Goal: Book appointment/travel/reservation

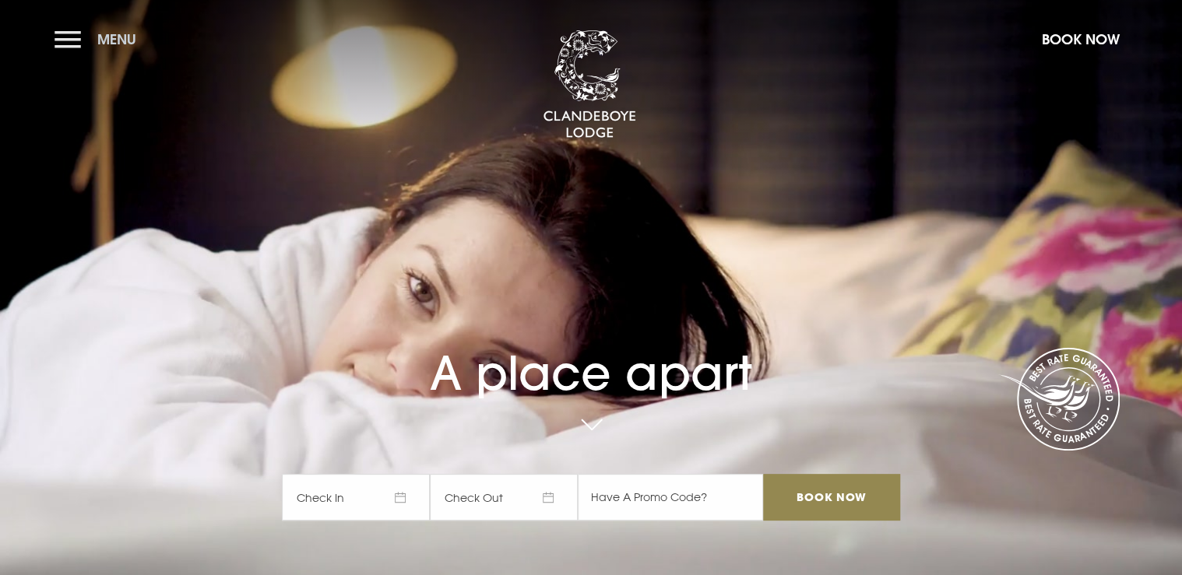
click at [65, 40] on button "Menu" at bounding box center [99, 39] width 90 height 33
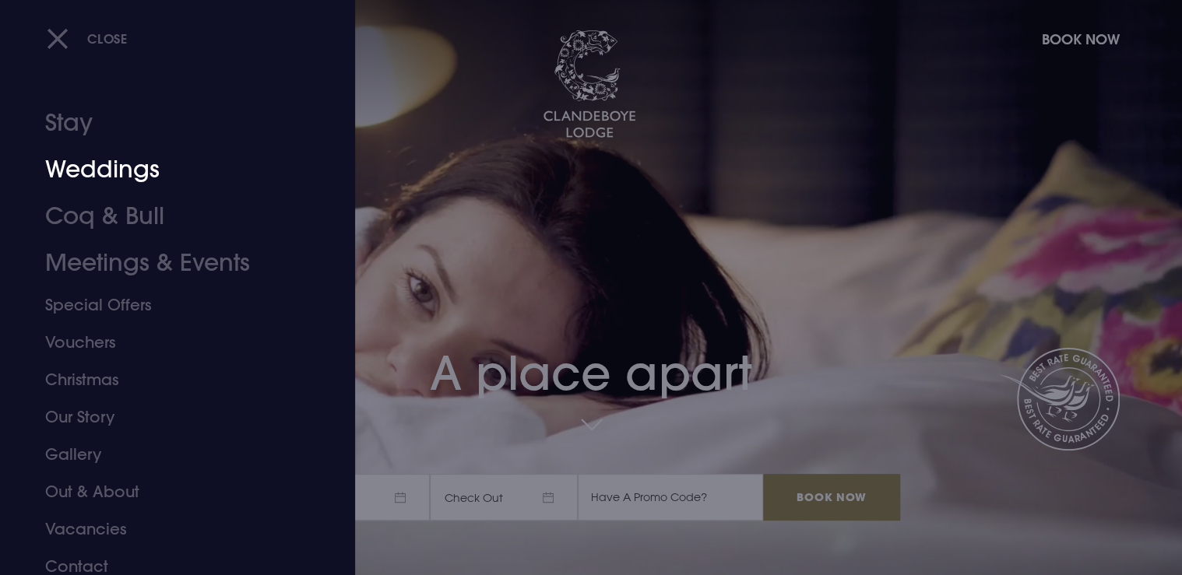
click at [90, 168] on link "Weddings" at bounding box center [168, 169] width 246 height 47
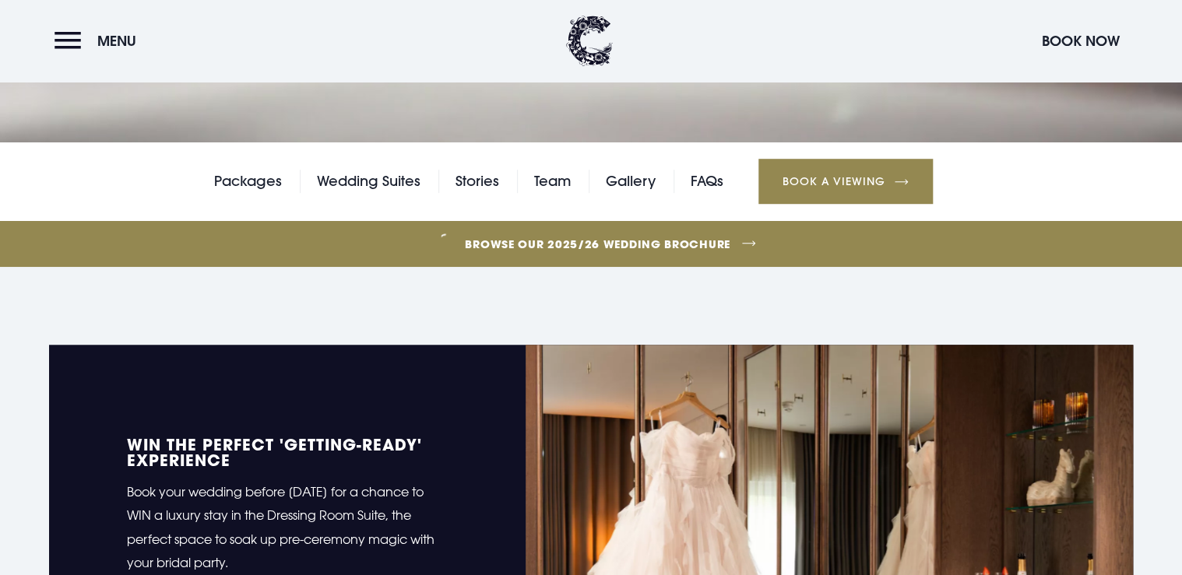
scroll to position [436, 0]
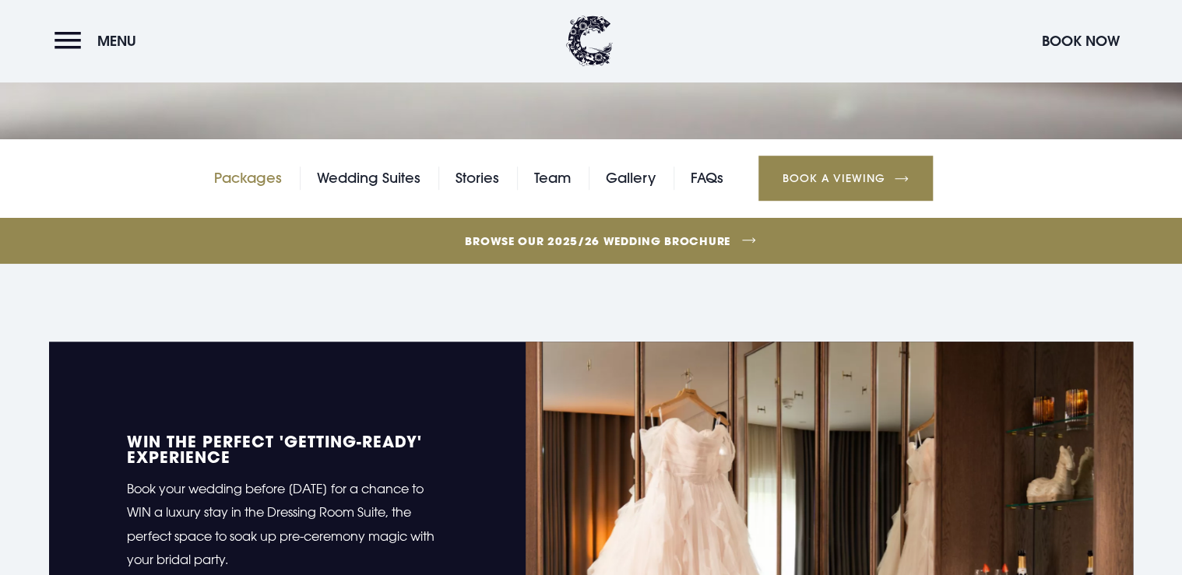
click at [257, 182] on link "Packages" at bounding box center [248, 178] width 68 height 23
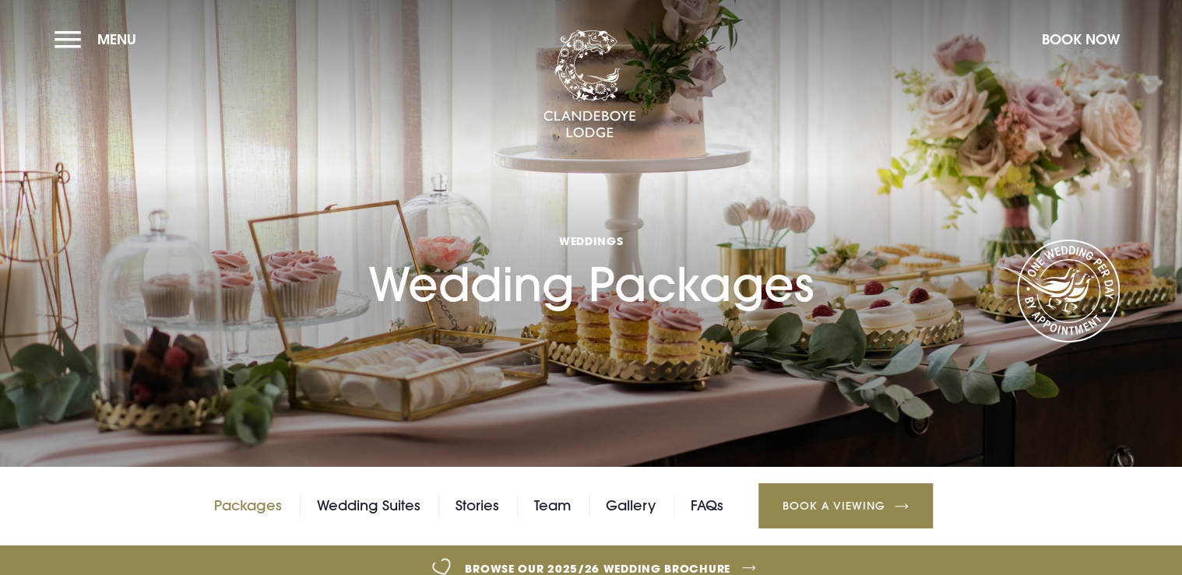
click at [240, 508] on link "Packages" at bounding box center [248, 505] width 68 height 23
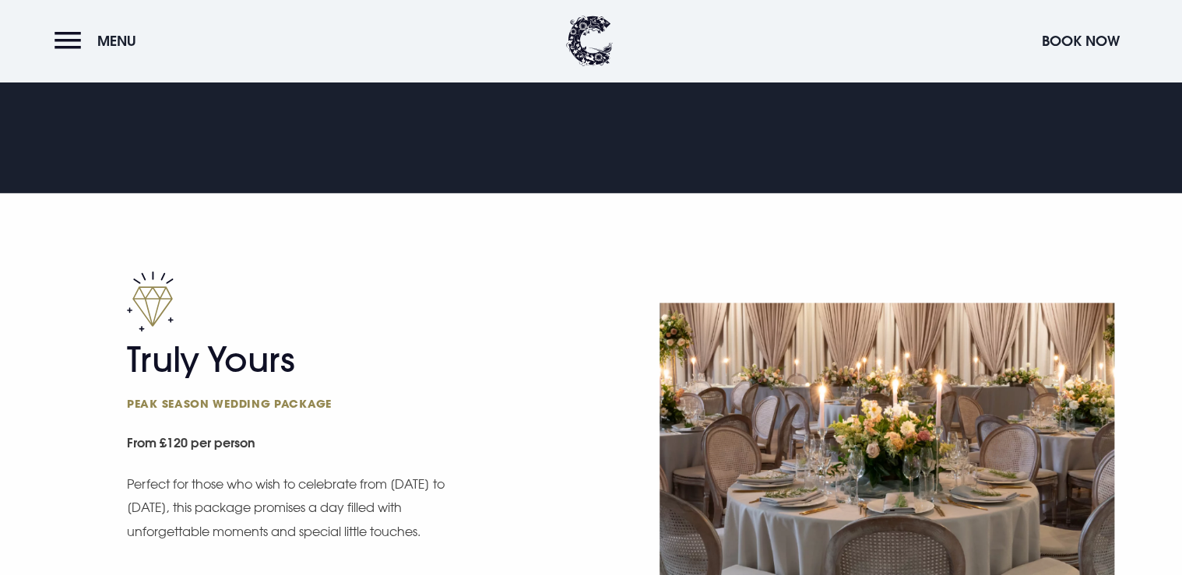
scroll to position [1059, 0]
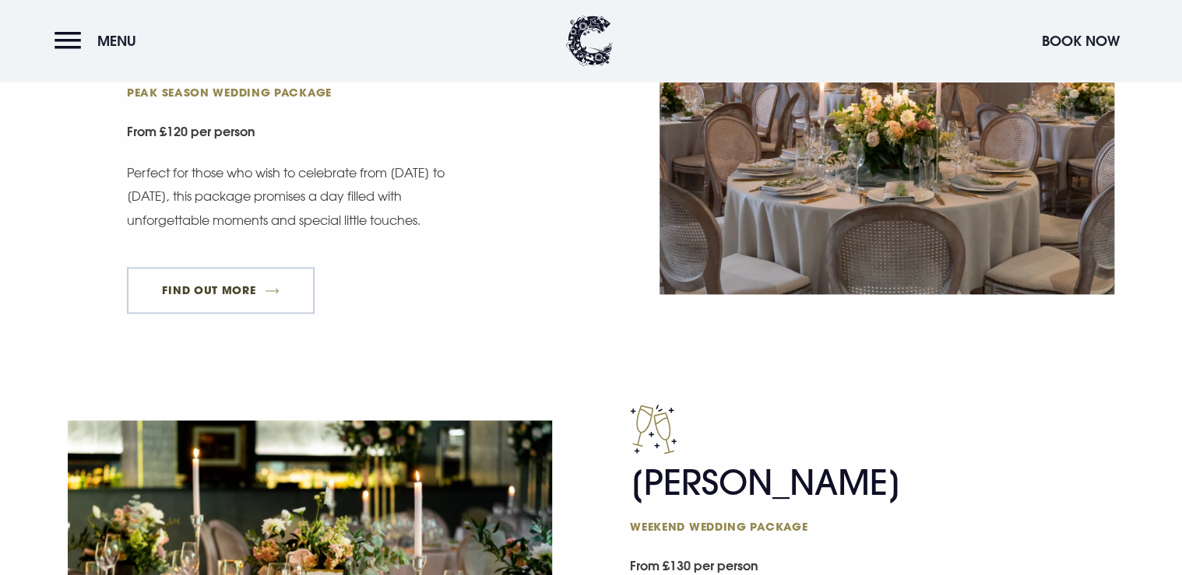
click at [185, 297] on link "FIND OUT MORE" at bounding box center [221, 290] width 188 height 47
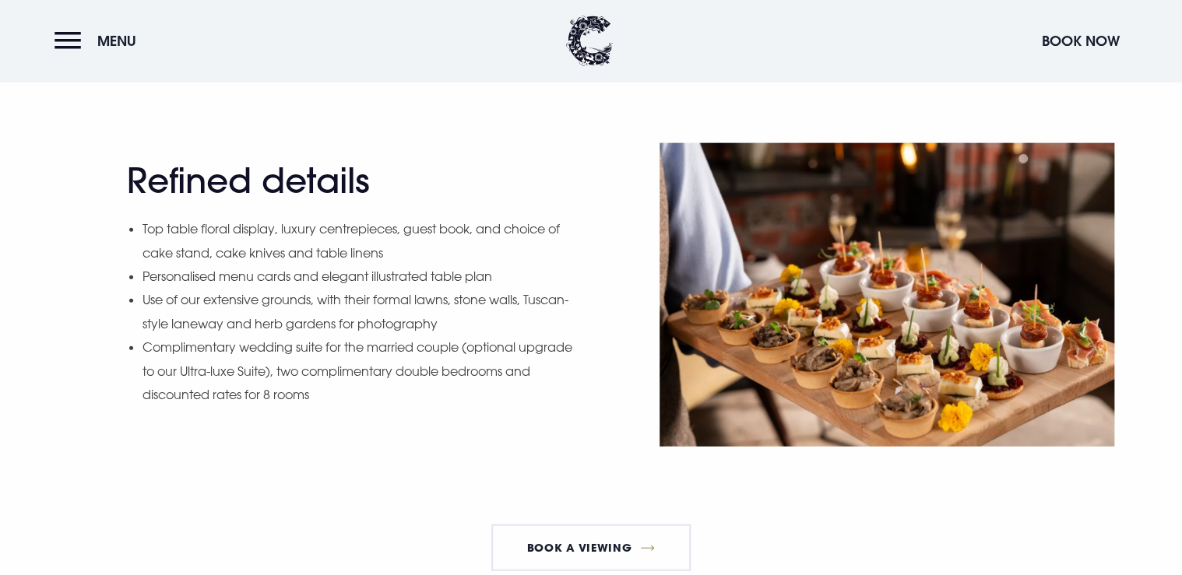
scroll to position [1495, 0]
